Goal: Find contact information: Find contact information

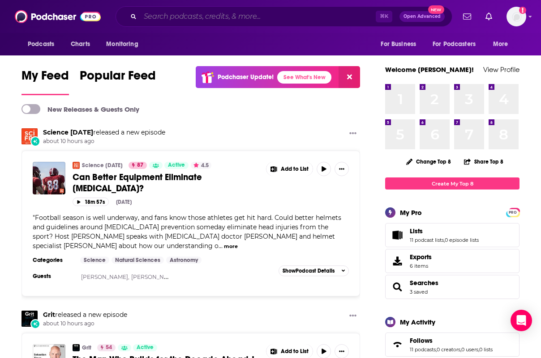
click at [225, 17] on input "Search podcasts, credits, & more..." at bounding box center [257, 16] width 235 height 14
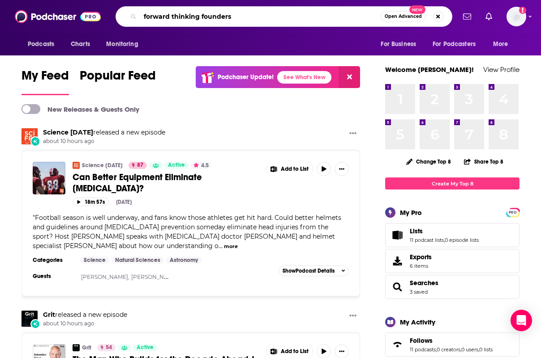
type input "forward thinking founders"
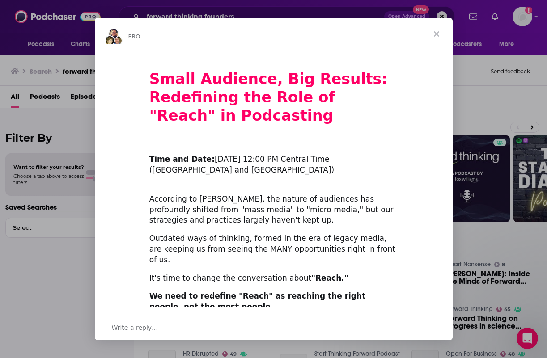
click at [432, 34] on span "Close" at bounding box center [437, 34] width 32 height 32
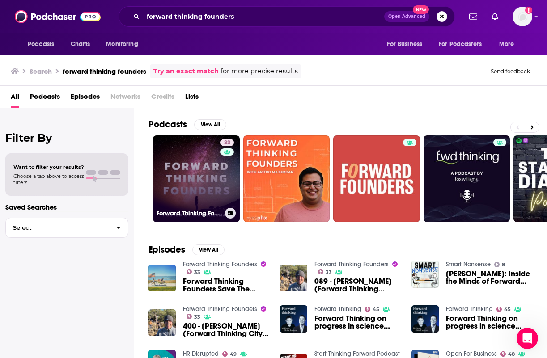
click at [206, 177] on link "33 Forward Thinking Founders" at bounding box center [196, 179] width 87 height 87
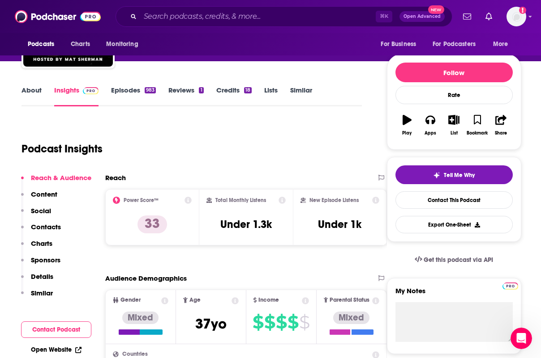
scroll to position [86, 0]
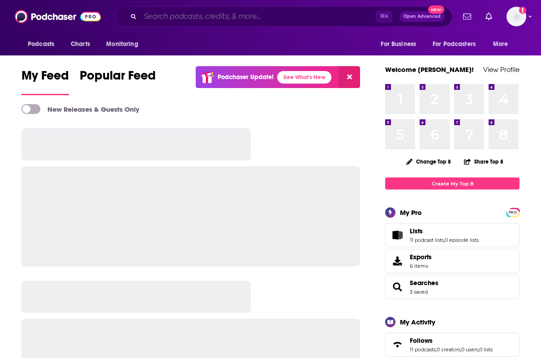
click at [264, 21] on input "Search podcasts, credits, & more..." at bounding box center [257, 16] width 235 height 14
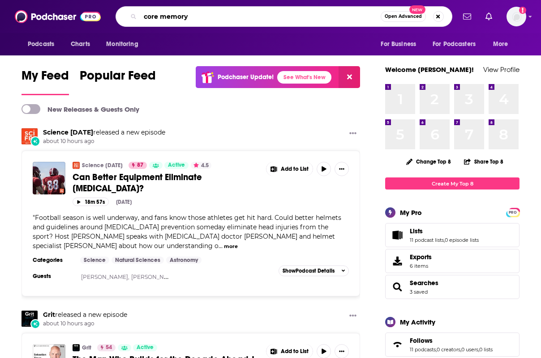
type input "core memory"
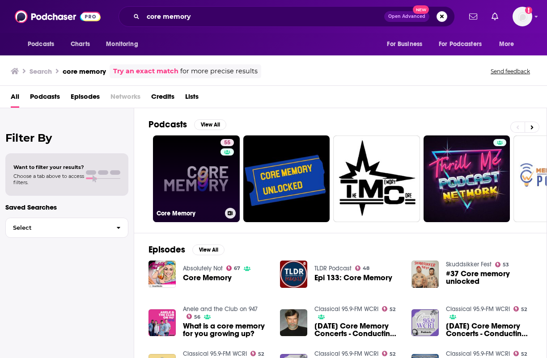
click at [205, 180] on link "55 Core Memory" at bounding box center [196, 179] width 87 height 87
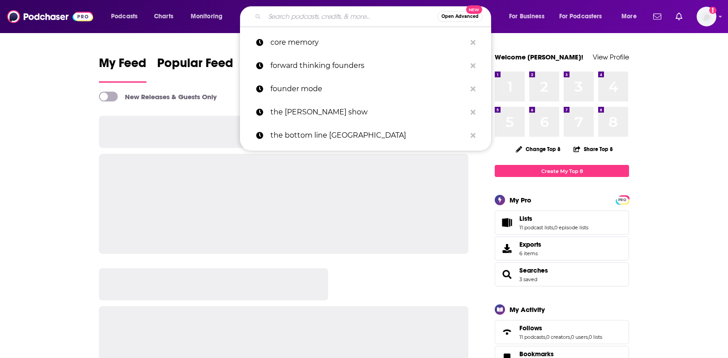
click at [366, 22] on input "Search podcasts, credits, & more..." at bounding box center [350, 16] width 173 height 14
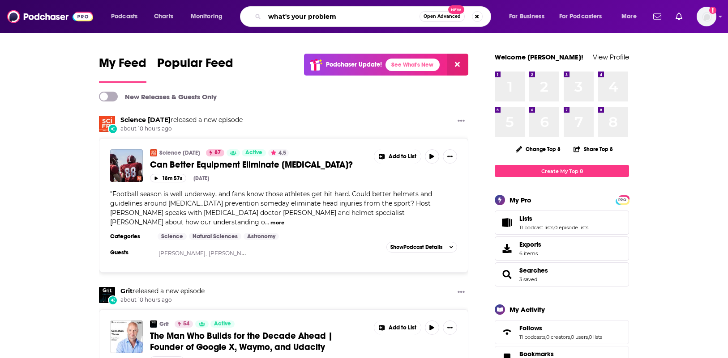
type input "what's your problem"
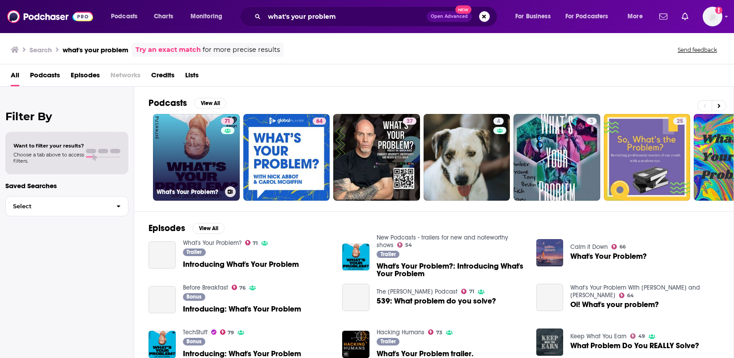
click at [201, 164] on link "71 What's Your Problem?" at bounding box center [196, 157] width 87 height 87
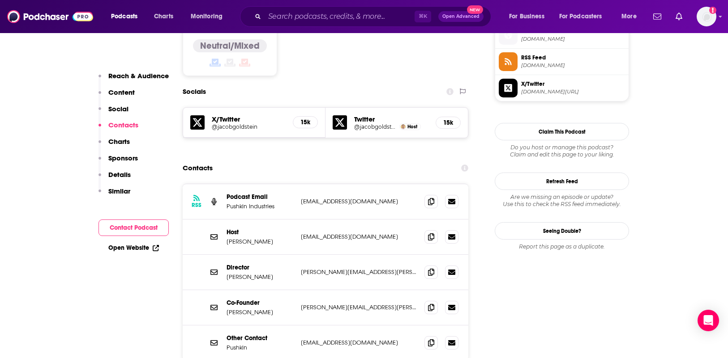
scroll to position [750, 0]
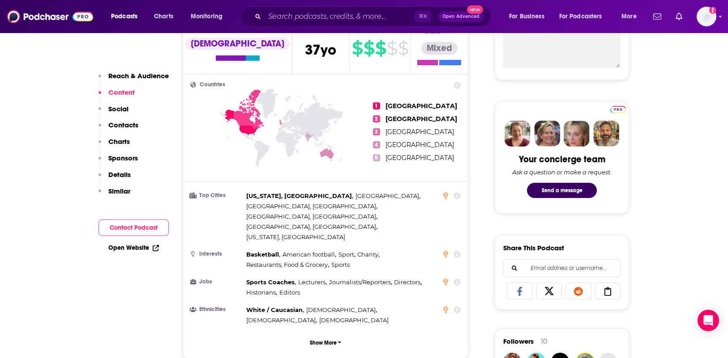
scroll to position [0, 0]
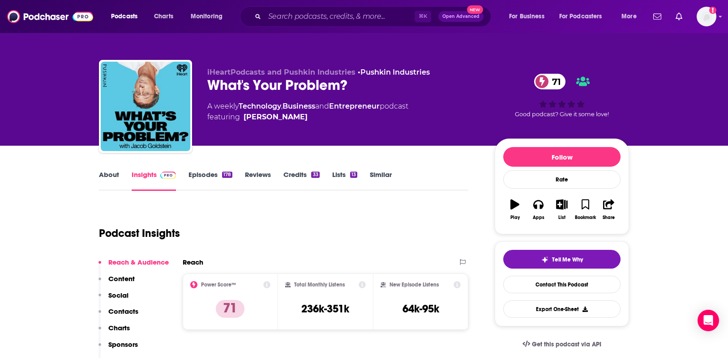
click at [387, 179] on link "Similar" at bounding box center [381, 180] width 22 height 21
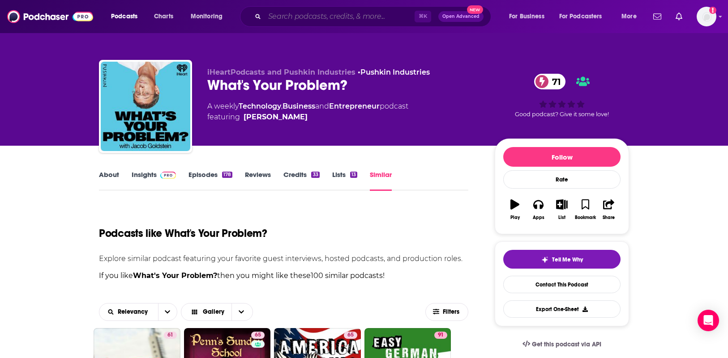
click at [329, 19] on input "Search podcasts, credits, & more..." at bounding box center [339, 16] width 150 height 14
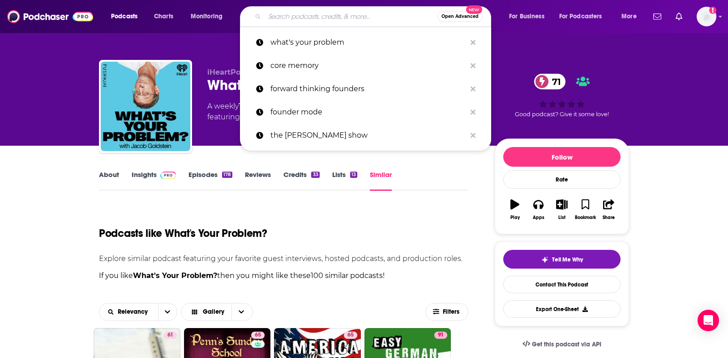
paste input "This Week in Startups"
type input "This Week in Startups"
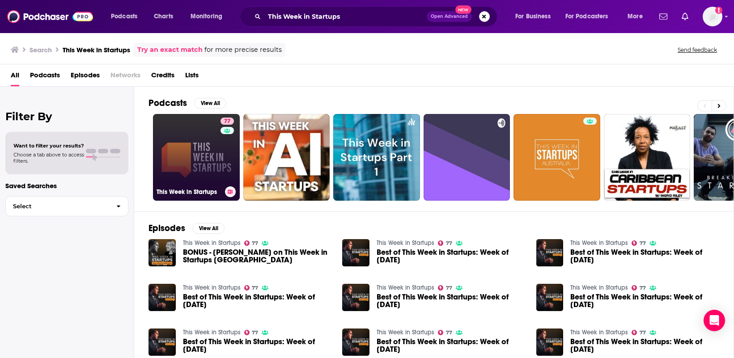
click at [194, 153] on link "77 This Week in Startups" at bounding box center [196, 157] width 87 height 87
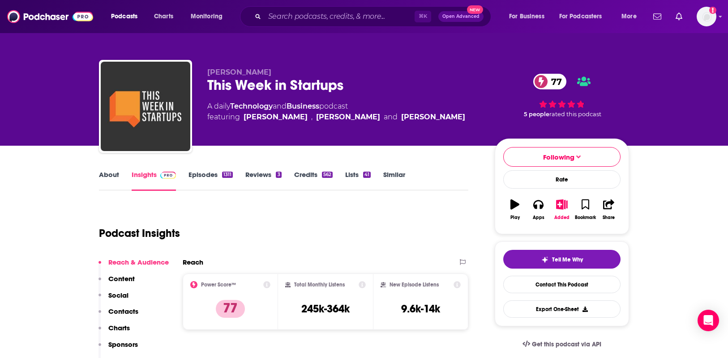
click at [384, 178] on link "Similar" at bounding box center [394, 180] width 22 height 21
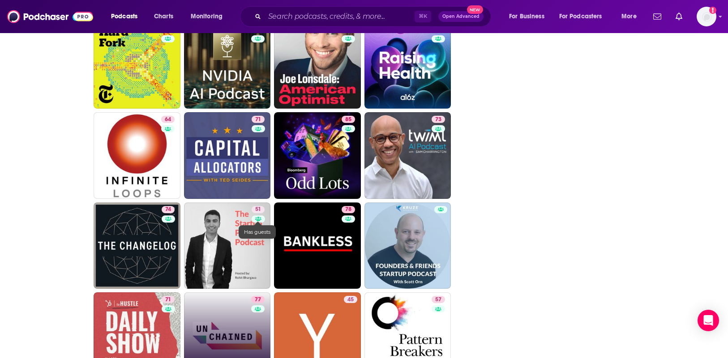
scroll to position [1341, 0]
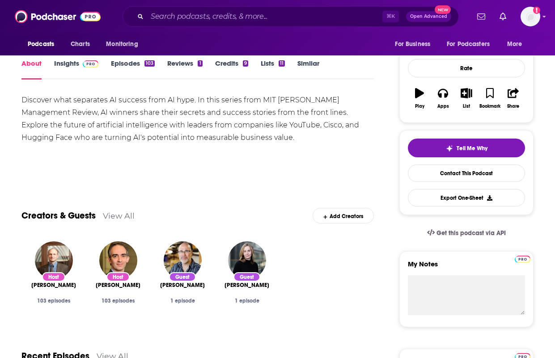
scroll to position [108, 0]
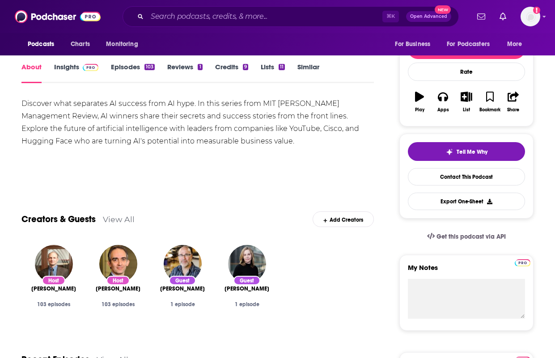
click at [127, 74] on link "Episodes 103" at bounding box center [133, 73] width 44 height 21
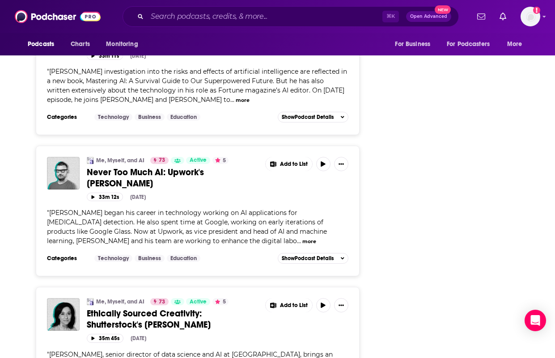
scroll to position [2715, 0]
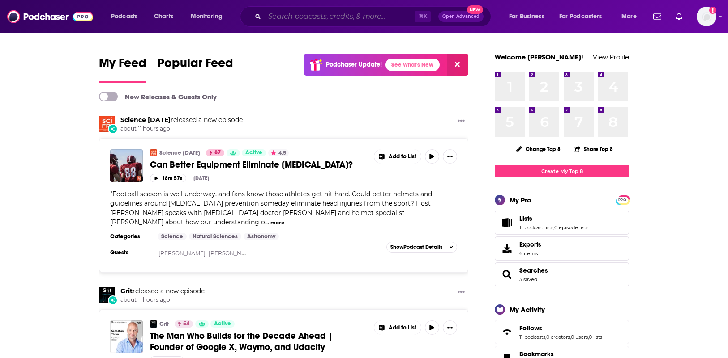
click at [281, 13] on input "Search podcasts, credits, & more..." at bounding box center [339, 16] width 150 height 14
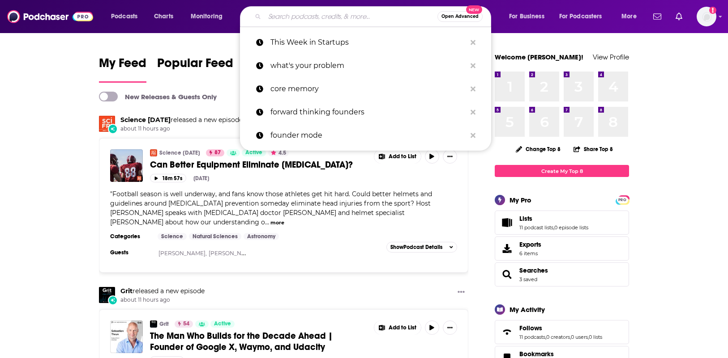
paste input "Foundr Podcast [PERSON_NAME]"
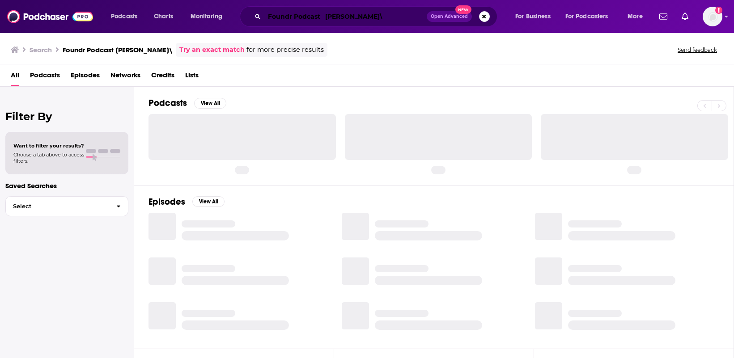
click at [379, 16] on input "Foundr Podcast [PERSON_NAME]\" at bounding box center [345, 16] width 162 height 14
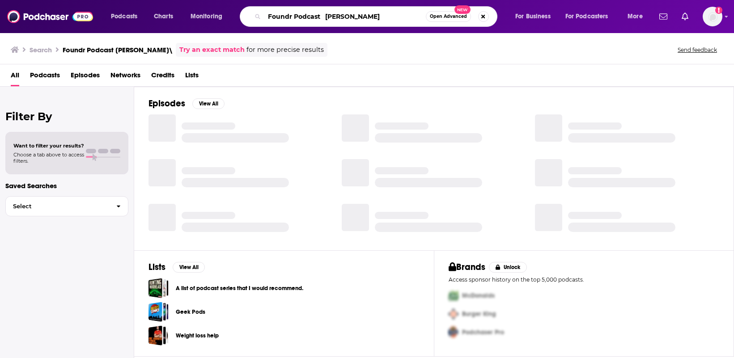
type input "Foundr Podcast [PERSON_NAME]"
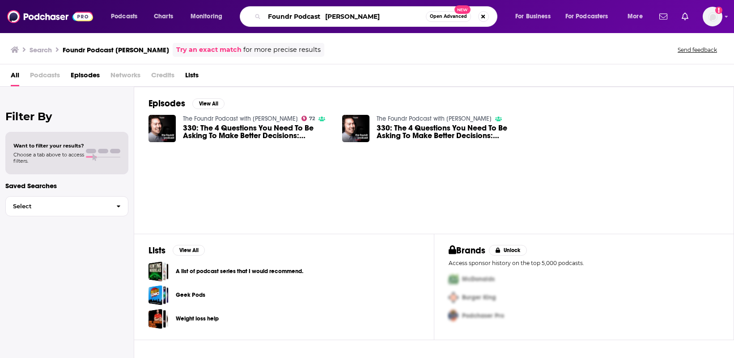
drag, startPoint x: 367, startPoint y: 18, endPoint x: 333, endPoint y: 19, distance: 34.0
click at [333, 19] on input "Foundr Podcast [PERSON_NAME]" at bounding box center [345, 16] width 162 height 14
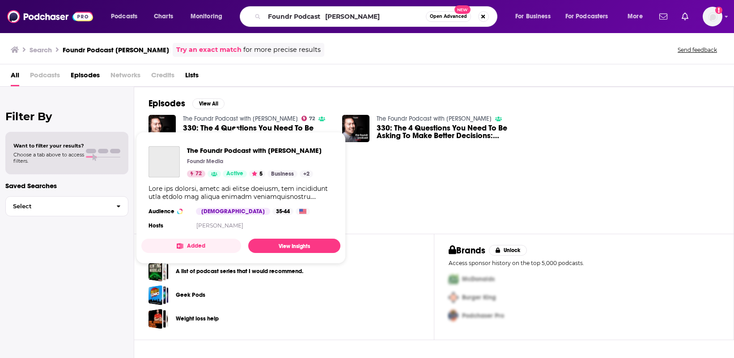
click at [259, 118] on link "The Foundr Podcast with Nathan Chan" at bounding box center [240, 119] width 115 height 8
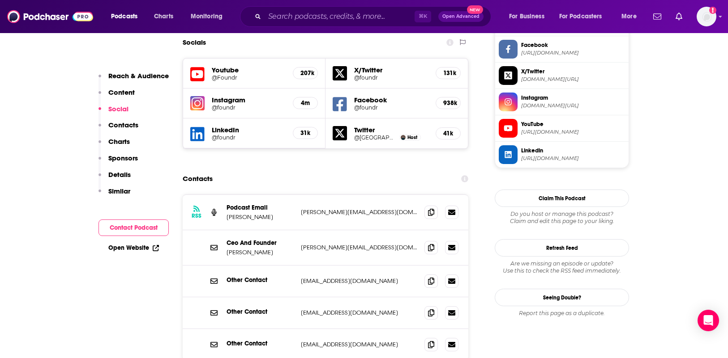
scroll to position [831, 0]
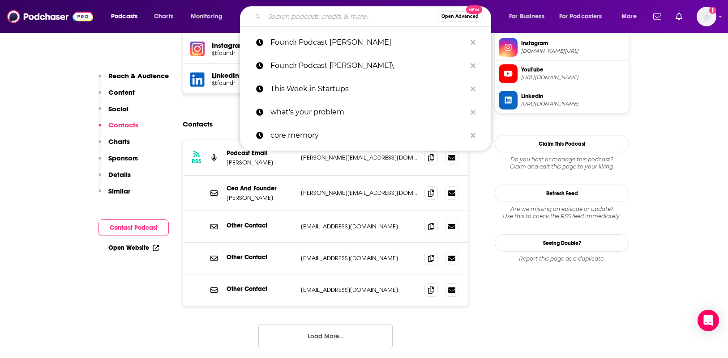
click at [286, 10] on input "Search podcasts, credits, & more..." at bounding box center [350, 16] width 173 height 14
paste input "The AI Daily Brief"
type input "The AI Daily Brief"
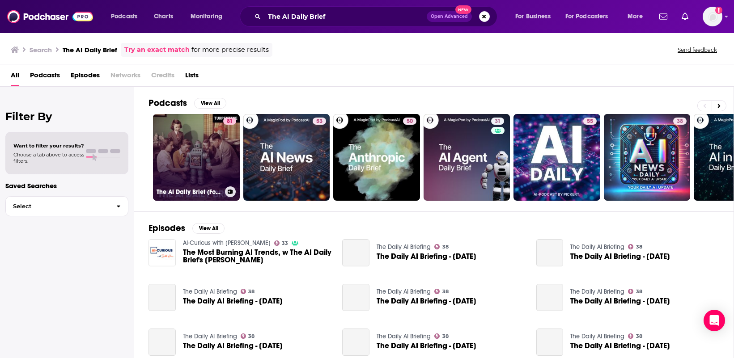
click at [178, 146] on link "81 The AI Daily Brief (Formerly The AI Breakdown): Artificial Intelligence News…" at bounding box center [196, 157] width 87 height 87
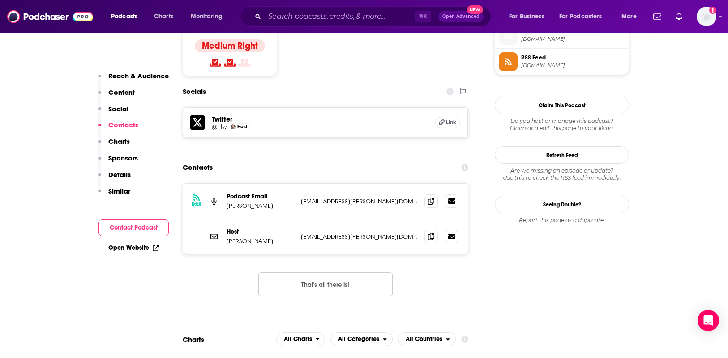
scroll to position [732, 0]
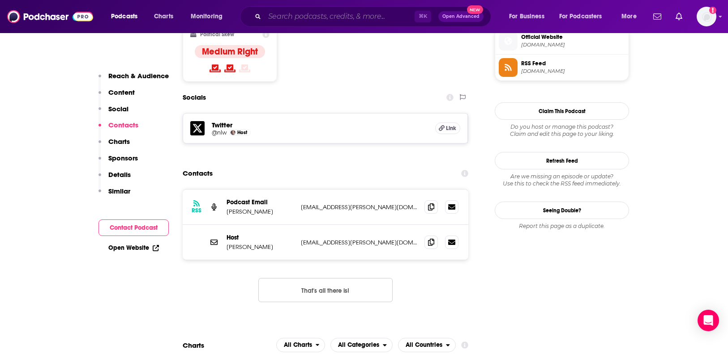
click at [280, 21] on input "Search podcasts, credits, & more..." at bounding box center [339, 16] width 150 height 14
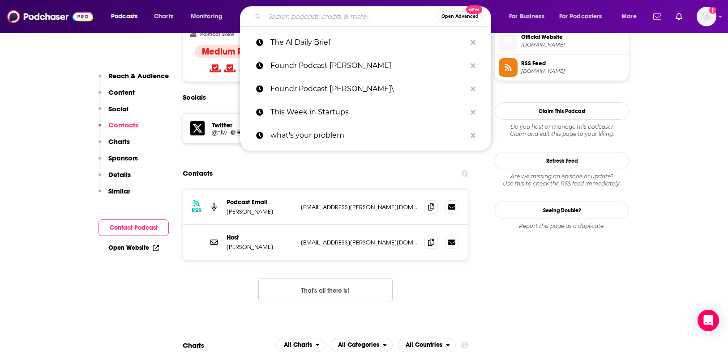
paste input "What's Your Problem"
type input "What's Your Problem"
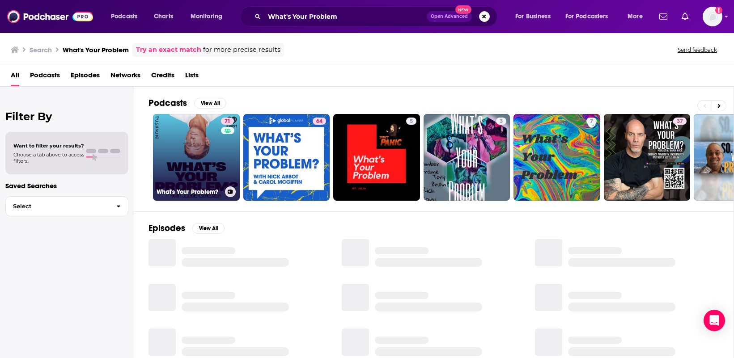
click at [205, 128] on link "71 What's Your Problem?" at bounding box center [196, 157] width 87 height 87
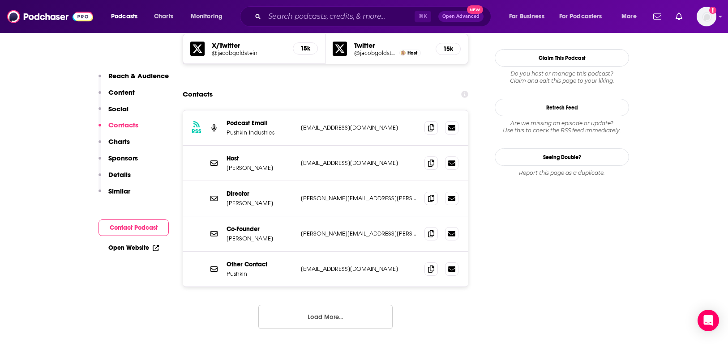
scroll to position [811, 0]
click at [429, 124] on icon at bounding box center [431, 127] width 6 height 7
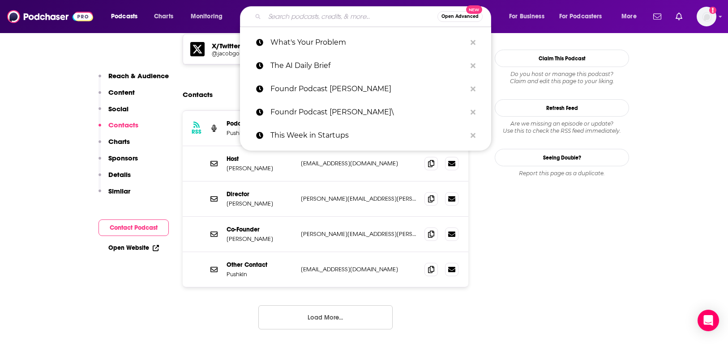
click at [281, 15] on input "Search podcasts, credits, & more..." at bounding box center [350, 16] width 173 height 14
paste input "This Week in Startups [PERSON_NAME]"
type input "This Week in Startups [PERSON_NAME]"
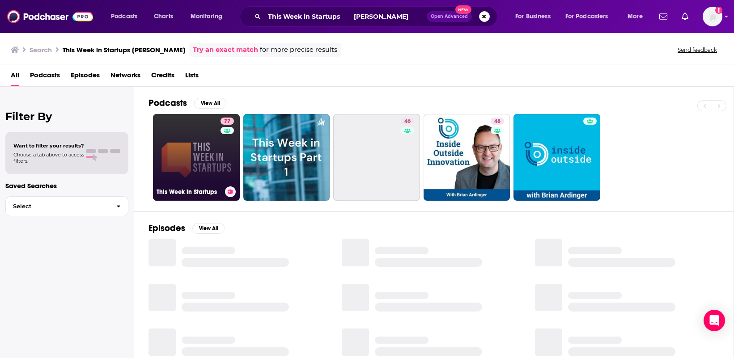
click at [182, 143] on link "77 This Week in Startups" at bounding box center [196, 157] width 87 height 87
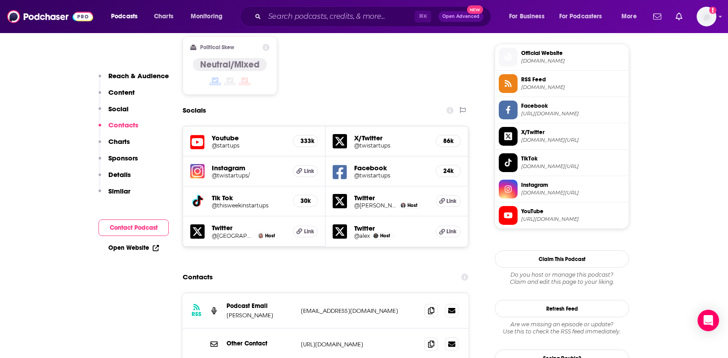
scroll to position [813, 0]
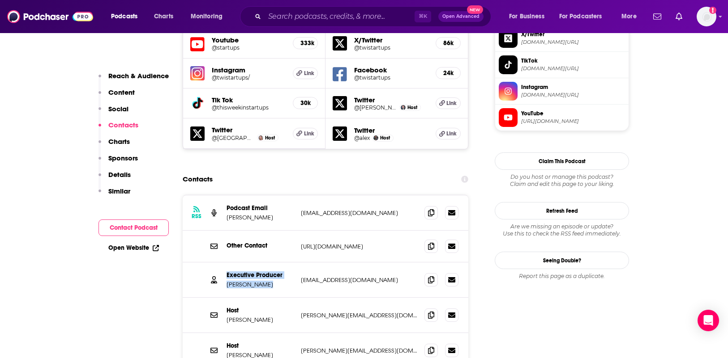
drag, startPoint x: 276, startPoint y: 231, endPoint x: 222, endPoint y: 234, distance: 53.8
click at [222, 263] on div "Executive Producer Jacqui Deegan jacquideegan@gmail.com jacquideegan@gmail.com" at bounding box center [325, 280] width 285 height 35
click at [231, 281] on p "Jacqui Deegan" at bounding box center [259, 285] width 67 height 8
drag, startPoint x: 269, startPoint y: 232, endPoint x: 228, endPoint y: 234, distance: 41.7
click at [228, 281] on p "Jacqui Deegan" at bounding box center [259, 285] width 67 height 8
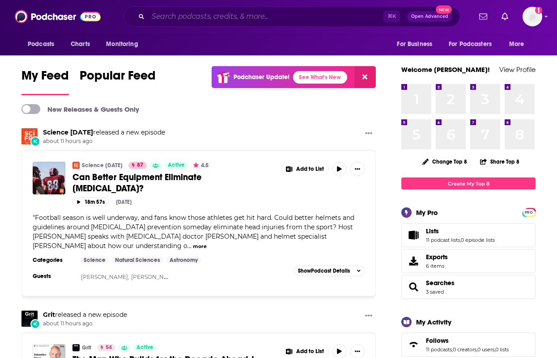
click at [270, 15] on input "Search podcasts, credits, & more..." at bounding box center [265, 16] width 235 height 14
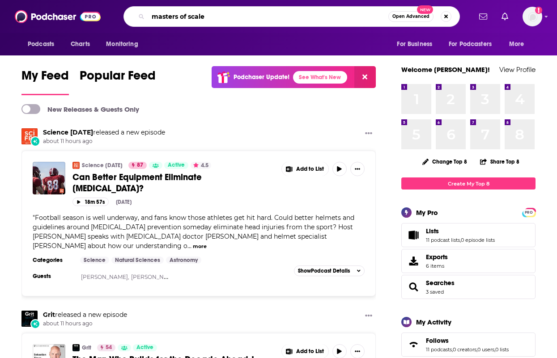
type input "masters of scale"
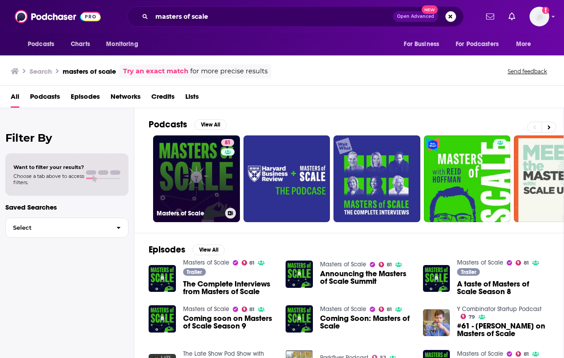
click at [202, 175] on link "81 Masters of Scale" at bounding box center [196, 179] width 87 height 87
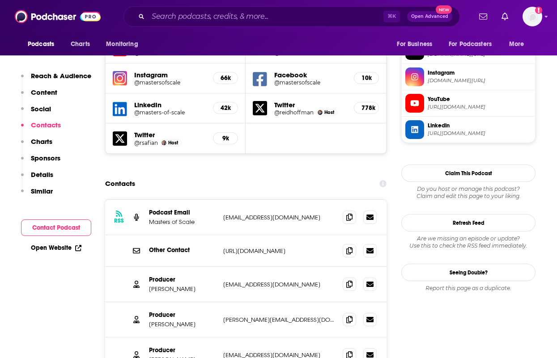
scroll to position [818, 0]
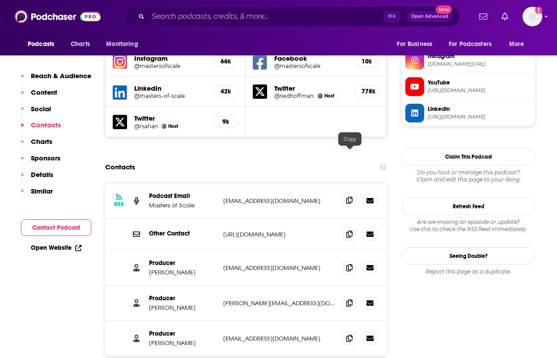
click at [347, 197] on icon at bounding box center [349, 200] width 6 height 7
